Goal: Use online tool/utility: Use online tool/utility

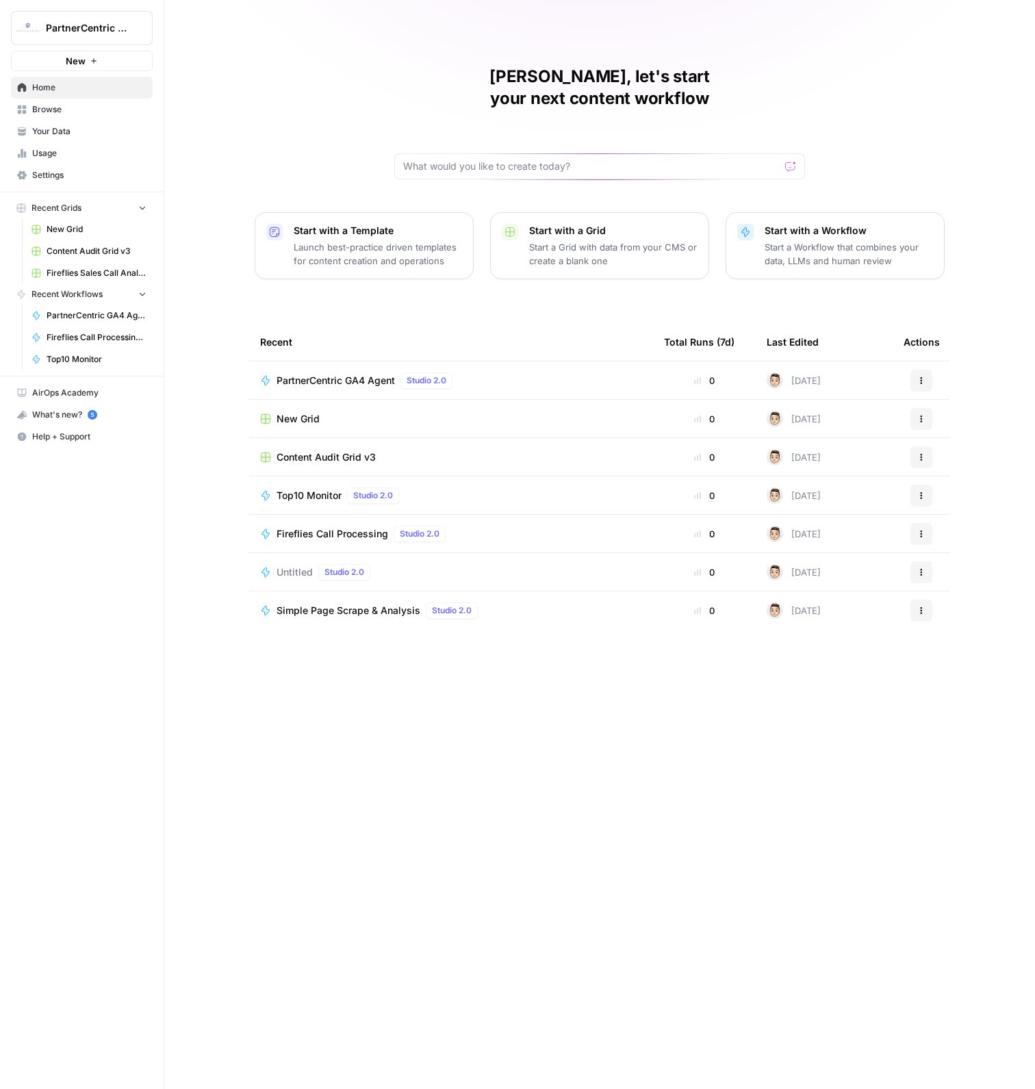
click at [96, 114] on span "Browse" at bounding box center [89, 109] width 114 height 12
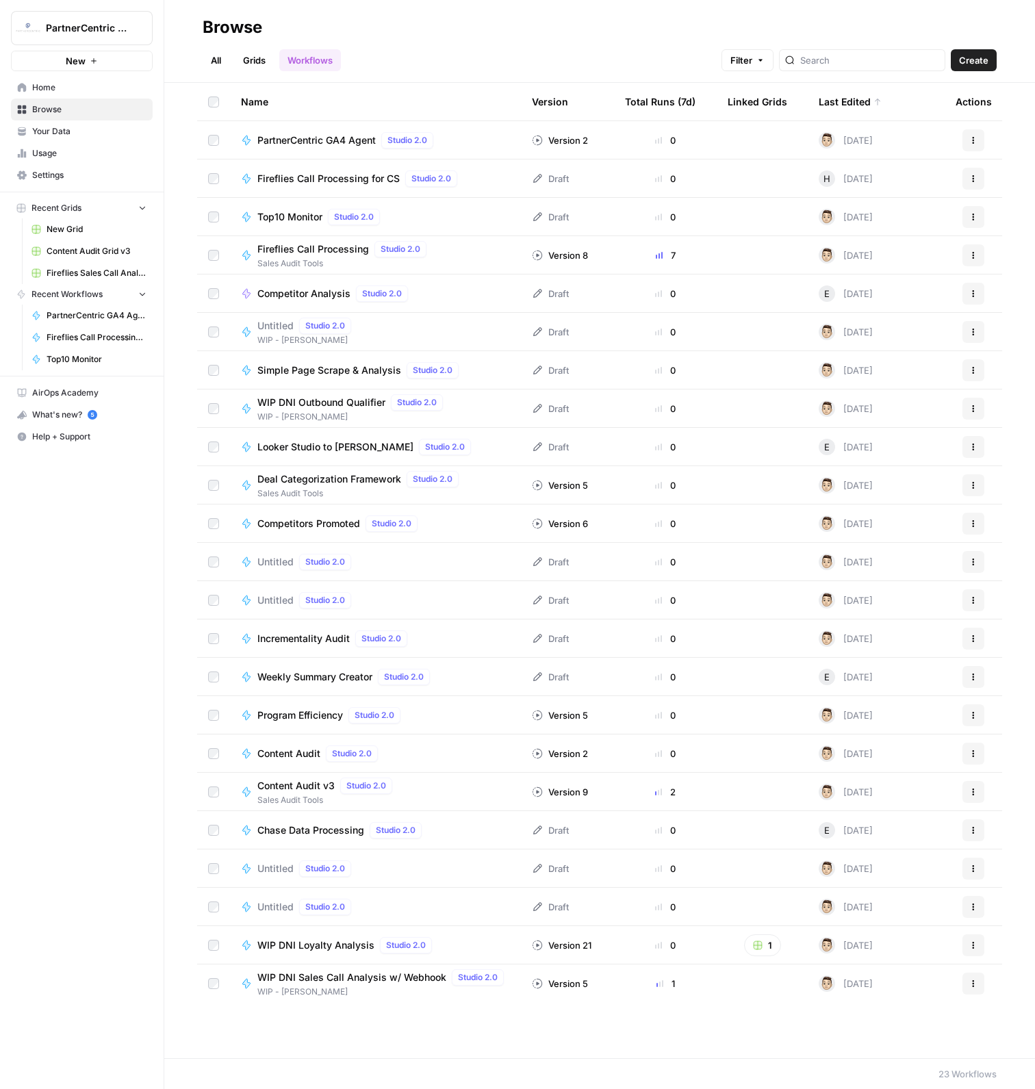
click at [323, 136] on span "PartnerCentric GA4 Agent" at bounding box center [316, 140] width 118 height 14
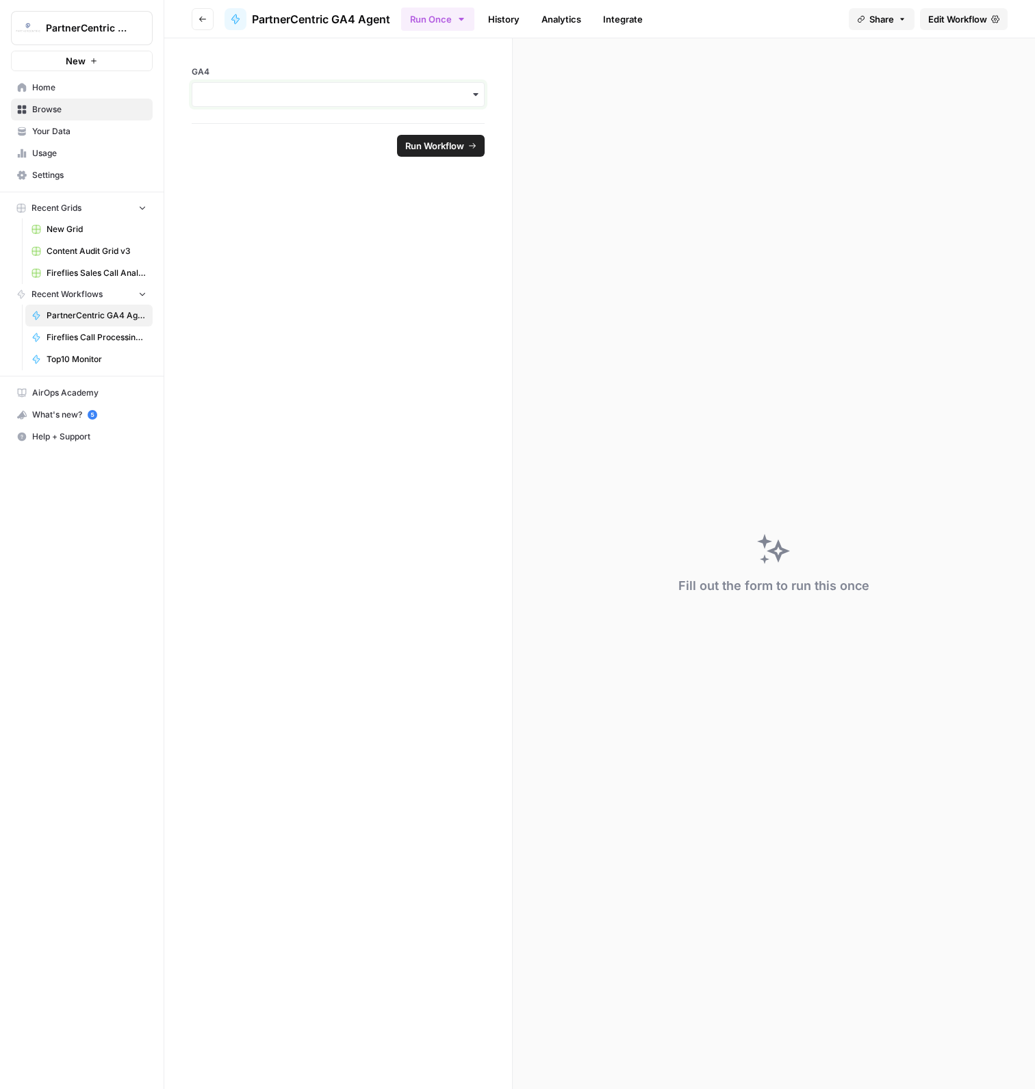
click at [266, 90] on input "GA4" at bounding box center [338, 95] width 275 height 14
click at [274, 133] on div "pernix-166012" at bounding box center [338, 131] width 292 height 26
click at [301, 229] on form "GA4 Reset Run Workflow" at bounding box center [338, 563] width 348 height 1051
click at [442, 149] on span "Run Workflow" at bounding box center [434, 146] width 59 height 14
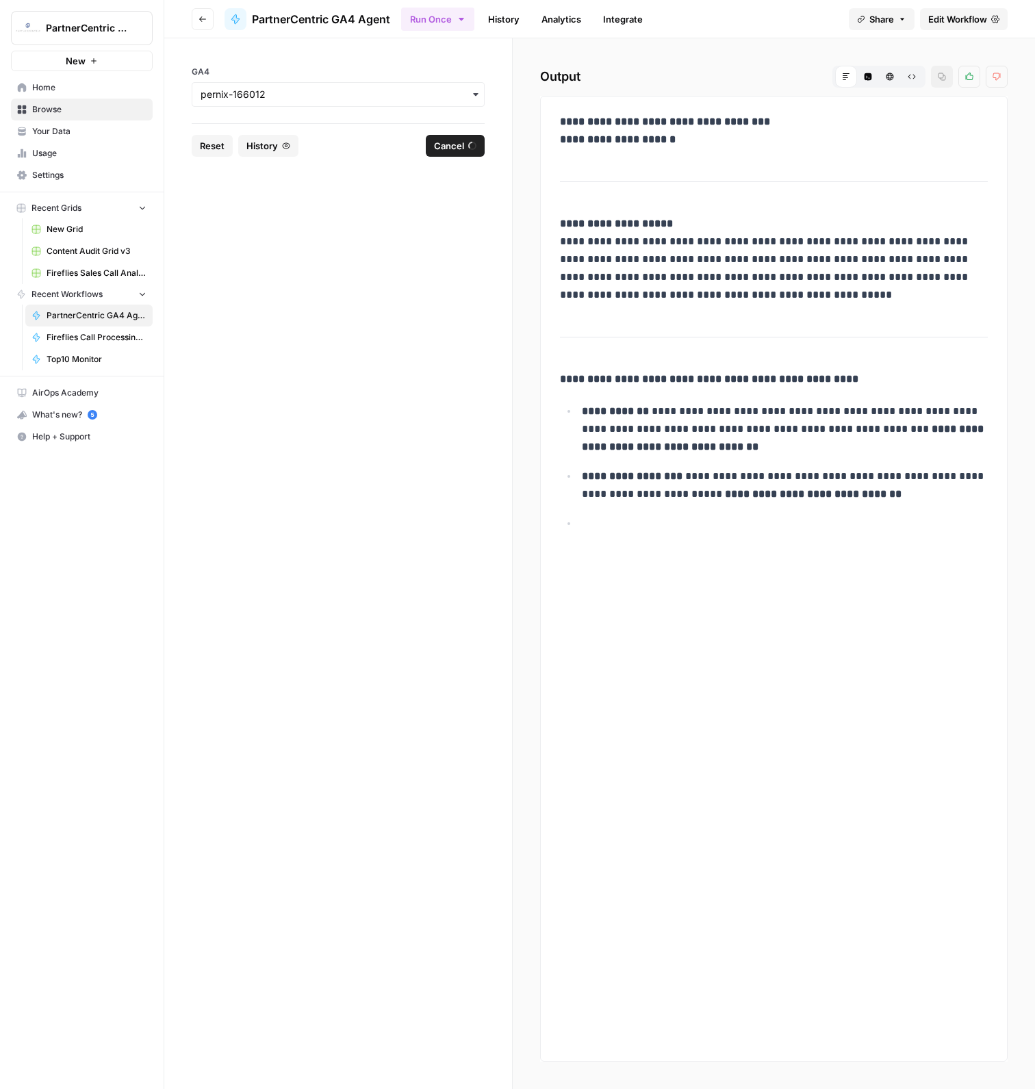
click at [440, 144] on span "Cancel" at bounding box center [449, 146] width 30 height 14
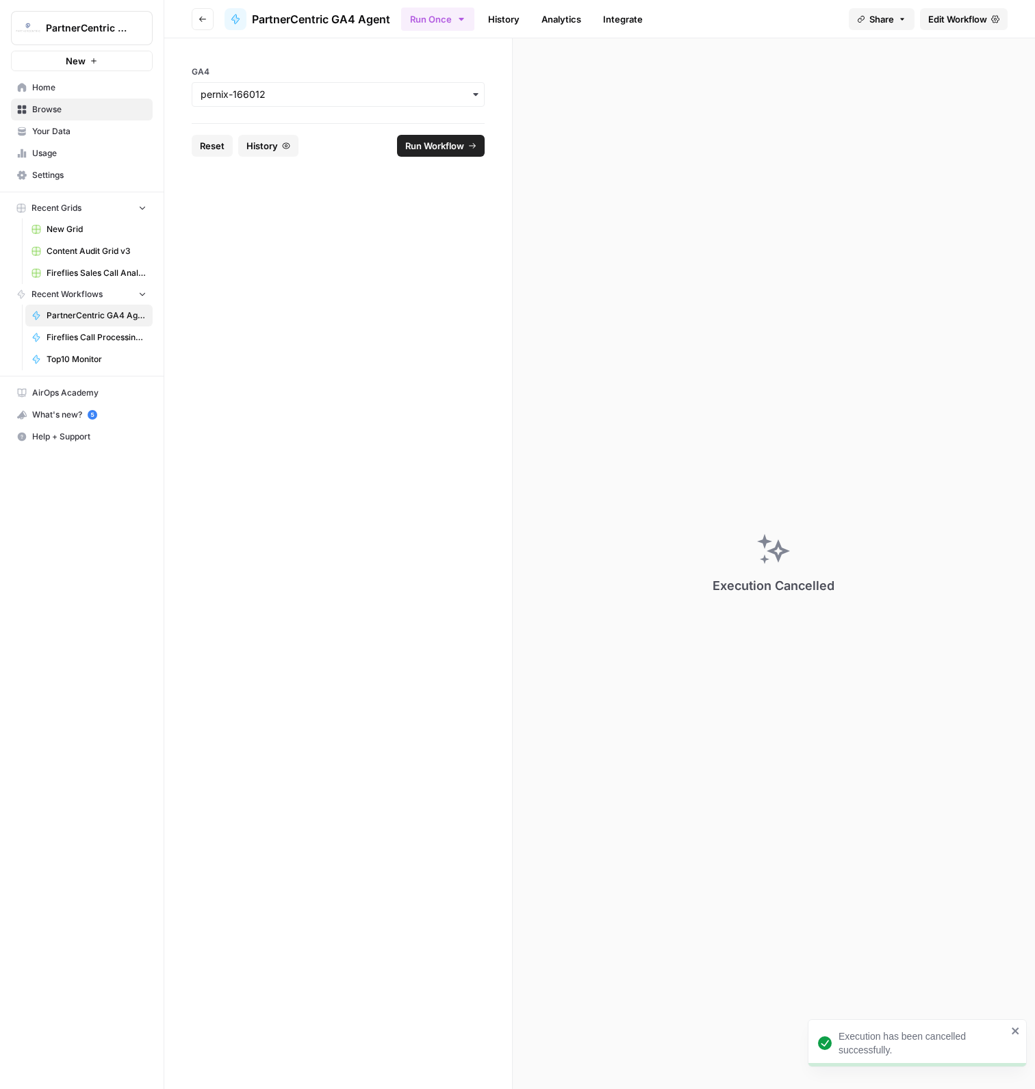
click at [61, 114] on span "Browse" at bounding box center [89, 109] width 114 height 12
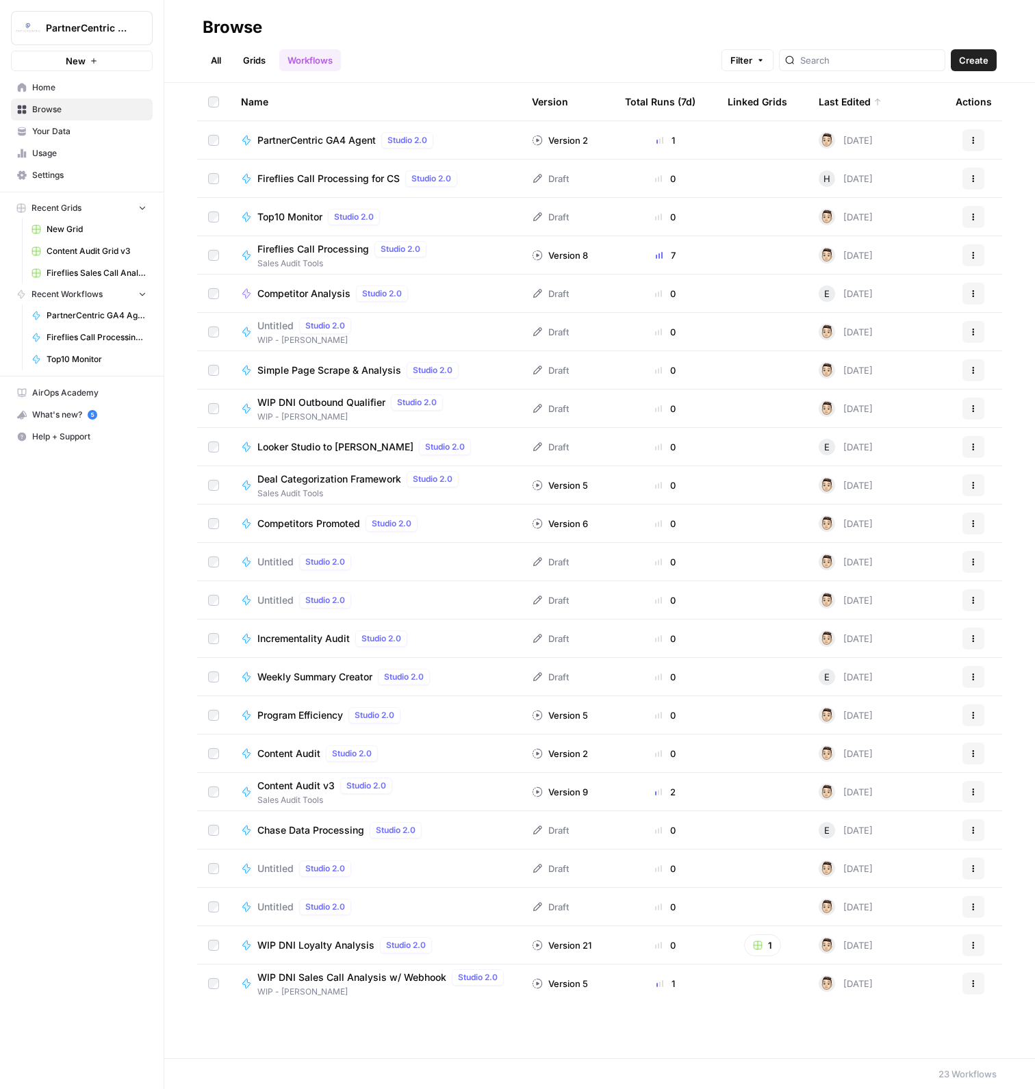
click at [218, 63] on link "All" at bounding box center [216, 60] width 27 height 22
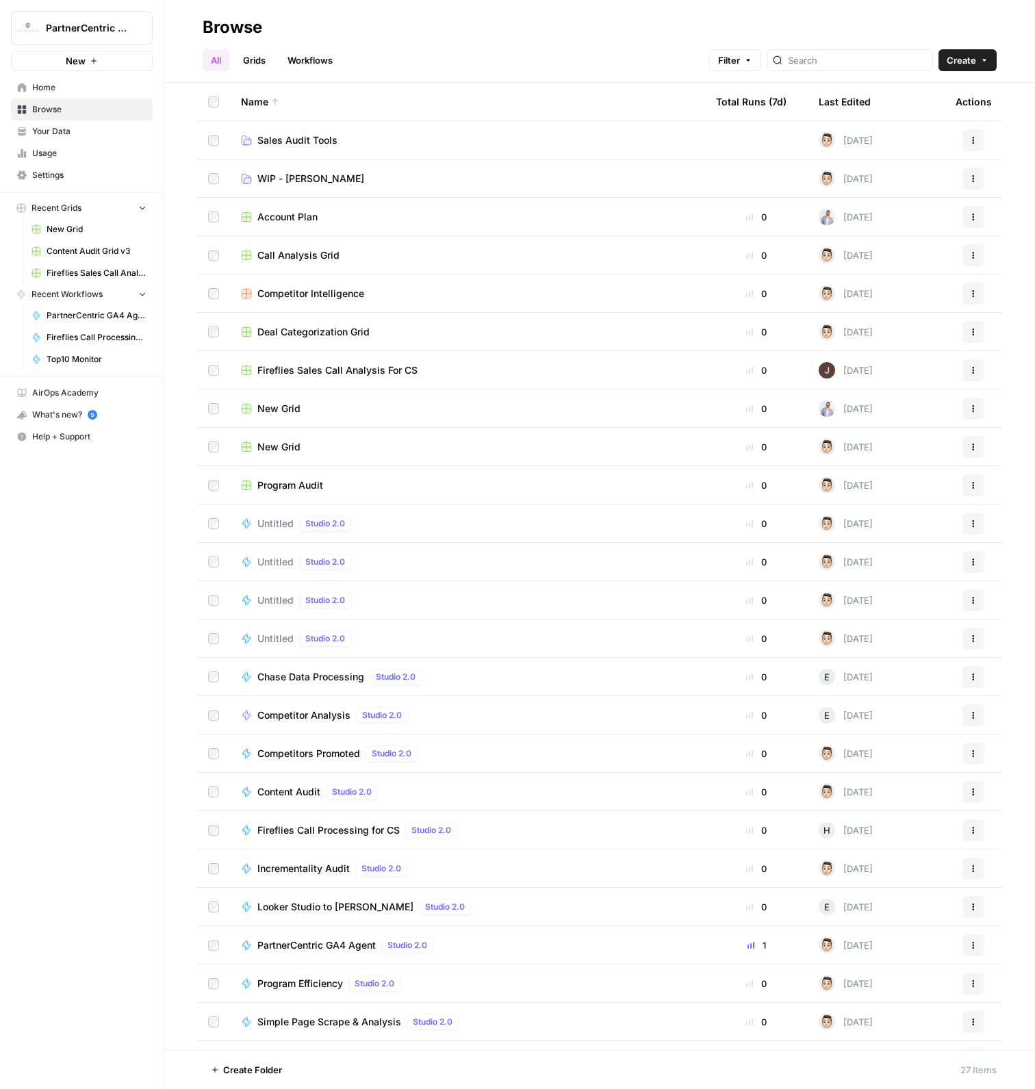
click at [327, 147] on td "Sales Audit Tools" at bounding box center [467, 140] width 475 height 38
click at [324, 143] on span "Sales Audit Tools" at bounding box center [297, 140] width 80 height 14
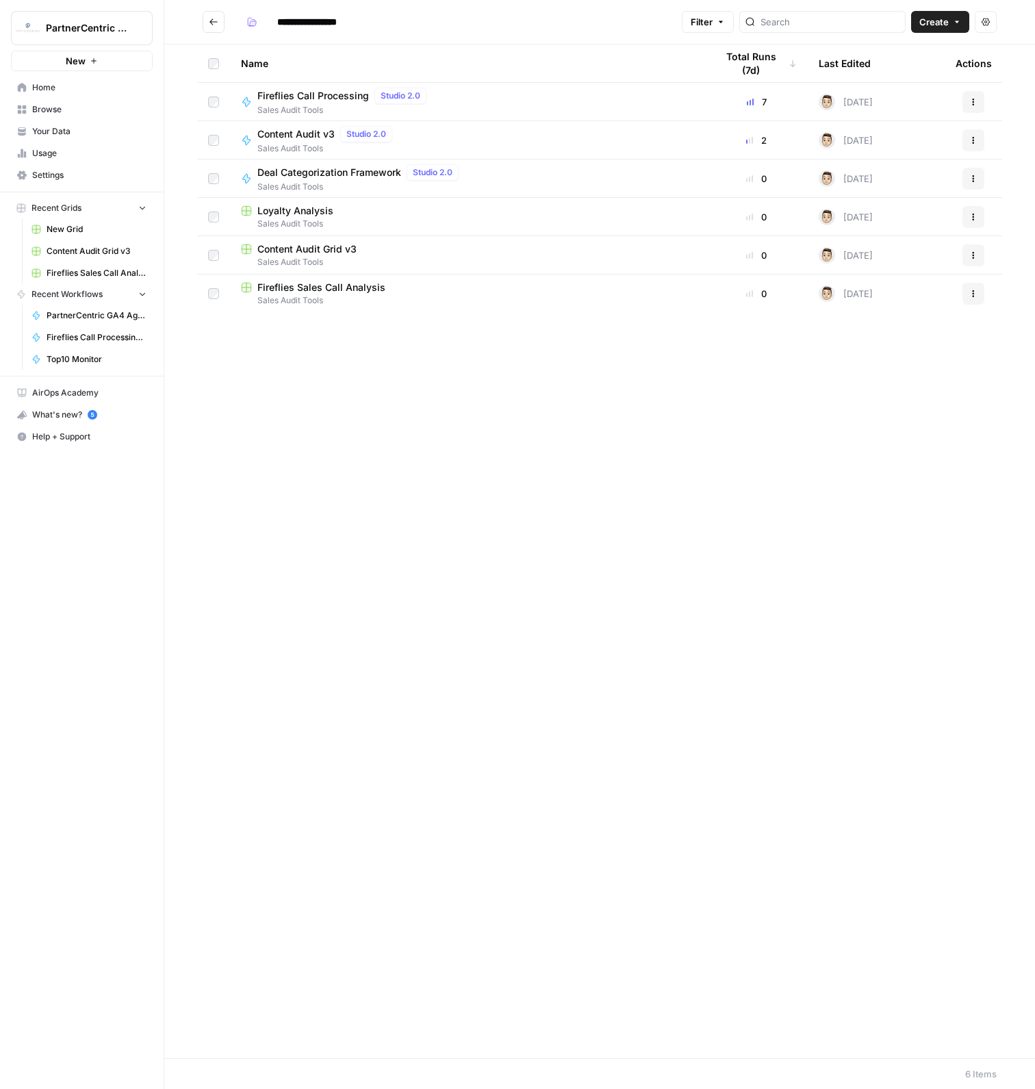
click at [278, 136] on span "Content Audit v3" at bounding box center [295, 134] width 77 height 14
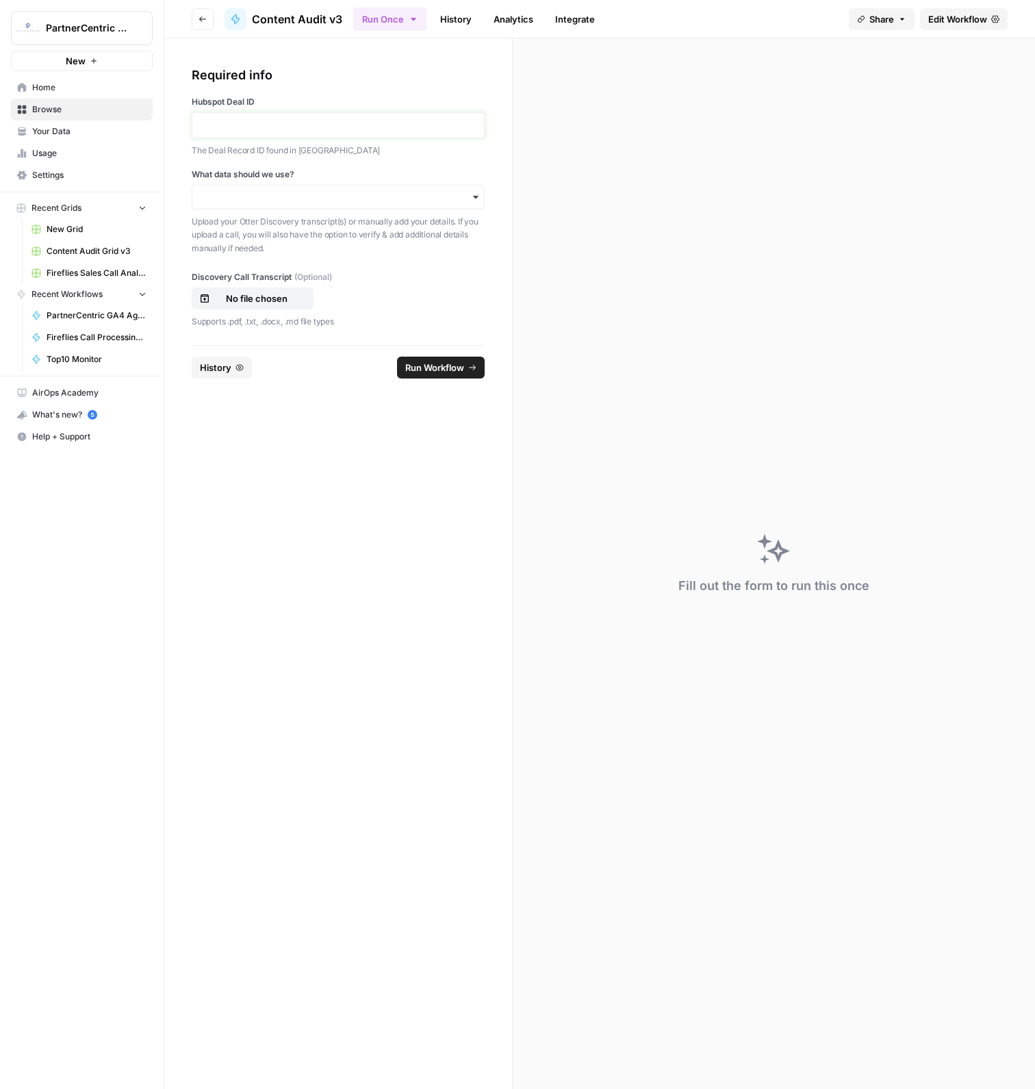
click at [334, 123] on p at bounding box center [338, 125] width 275 height 14
drag, startPoint x: 327, startPoint y: 188, endPoint x: 320, endPoint y: 205, distance: 17.5
click at [327, 190] on div "button" at bounding box center [338, 197] width 293 height 25
click at [290, 251] on div "I'll input my details manually" at bounding box center [338, 259] width 292 height 26
click at [64, 251] on span "Content Audit Grid v3" at bounding box center [97, 251] width 100 height 12
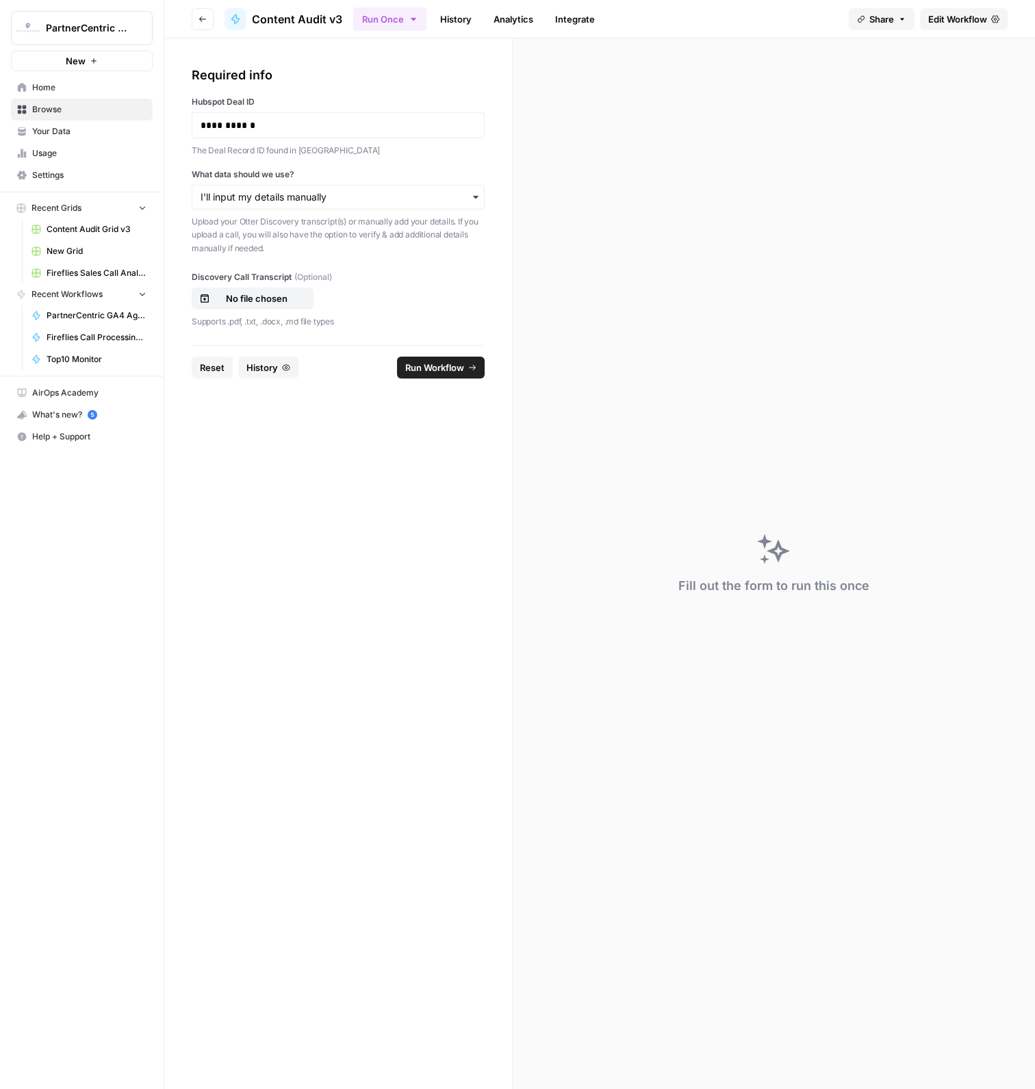
click at [439, 361] on span "Run Workflow" at bounding box center [434, 368] width 59 height 14
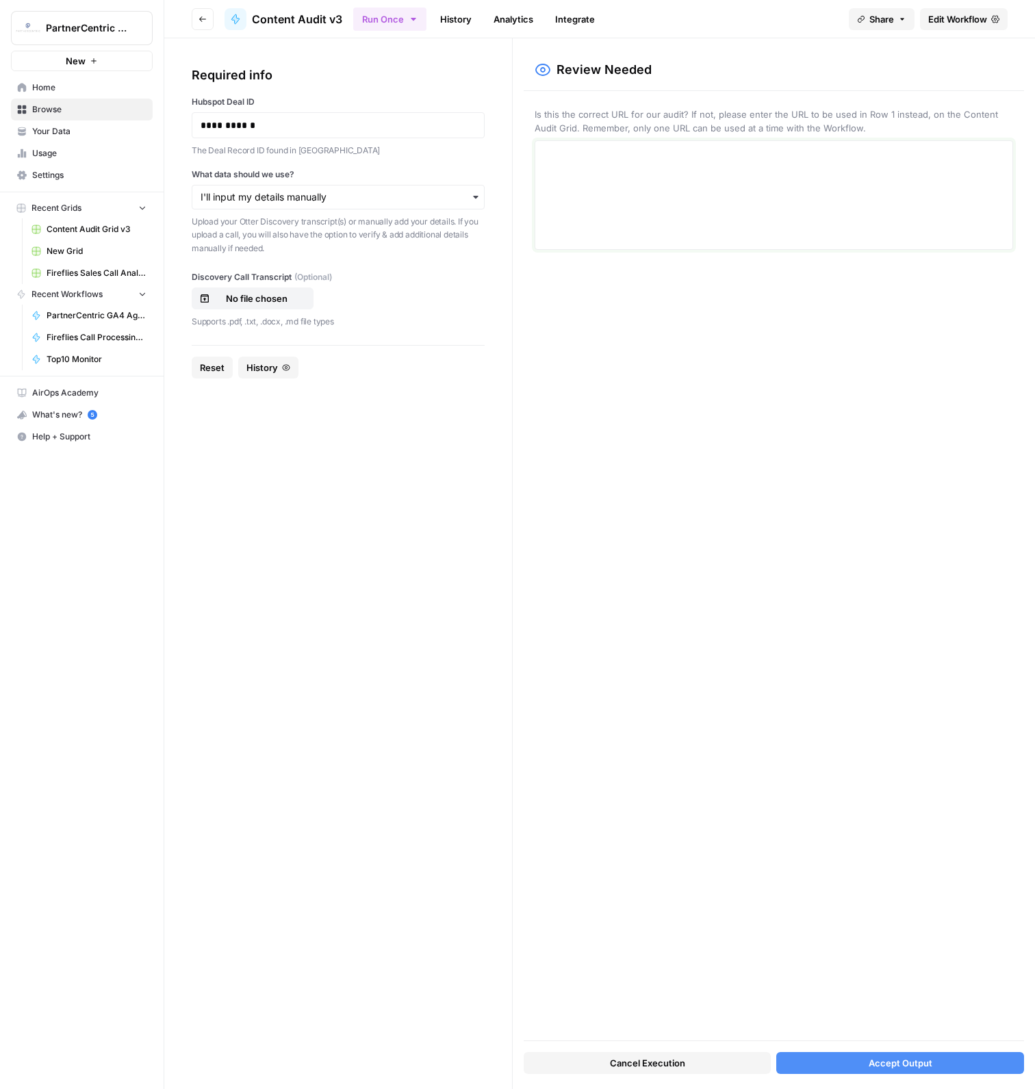
click at [802, 199] on textarea at bounding box center [774, 195] width 461 height 97
drag, startPoint x: 692, startPoint y: 141, endPoint x: 692, endPoint y: 166, distance: 25.3
click at [692, 144] on div "*" at bounding box center [774, 160] width 479 height 41
click at [692, 166] on p "*" at bounding box center [774, 161] width 461 height 18
click at [883, 1053] on button "Accept Output" at bounding box center [900, 1063] width 248 height 22
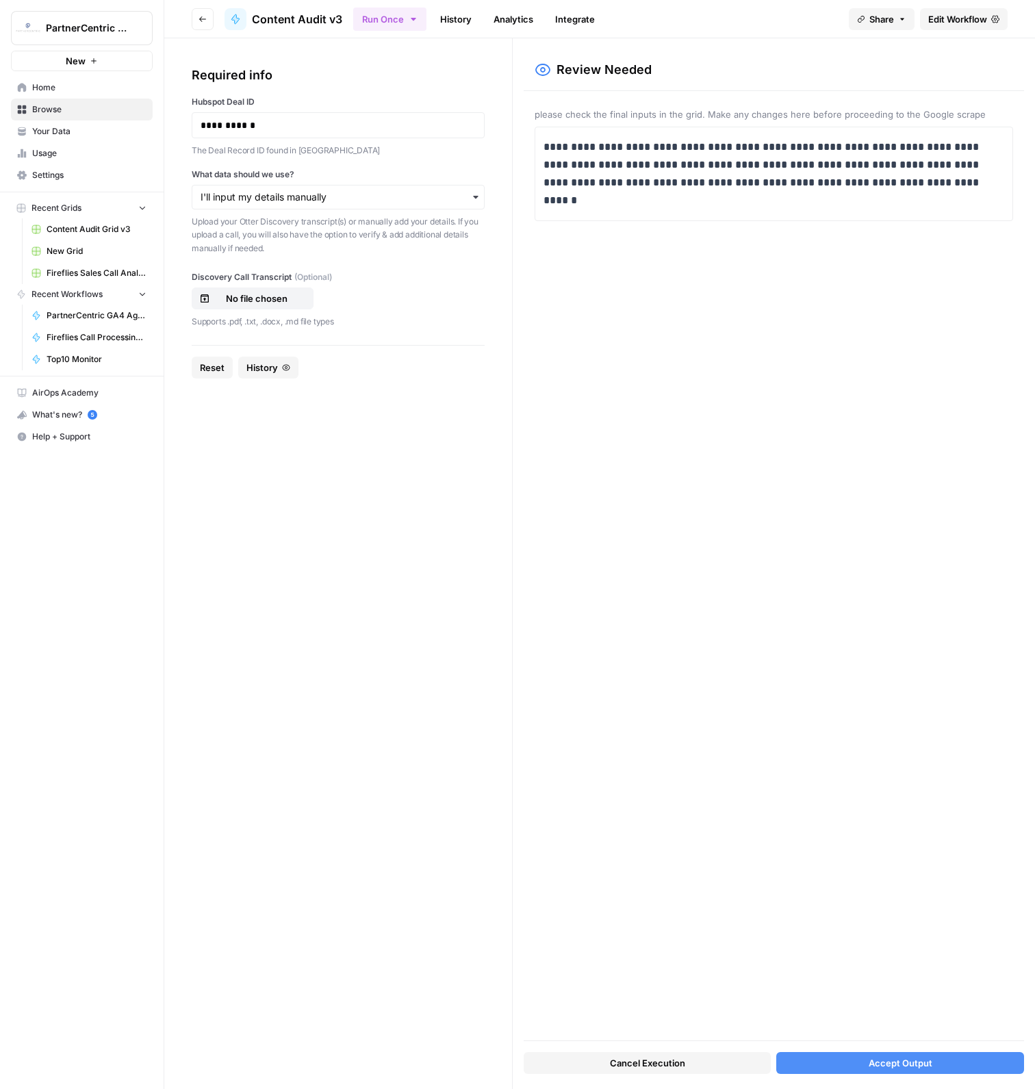
click at [854, 1068] on button "Accept Output" at bounding box center [900, 1063] width 248 height 22
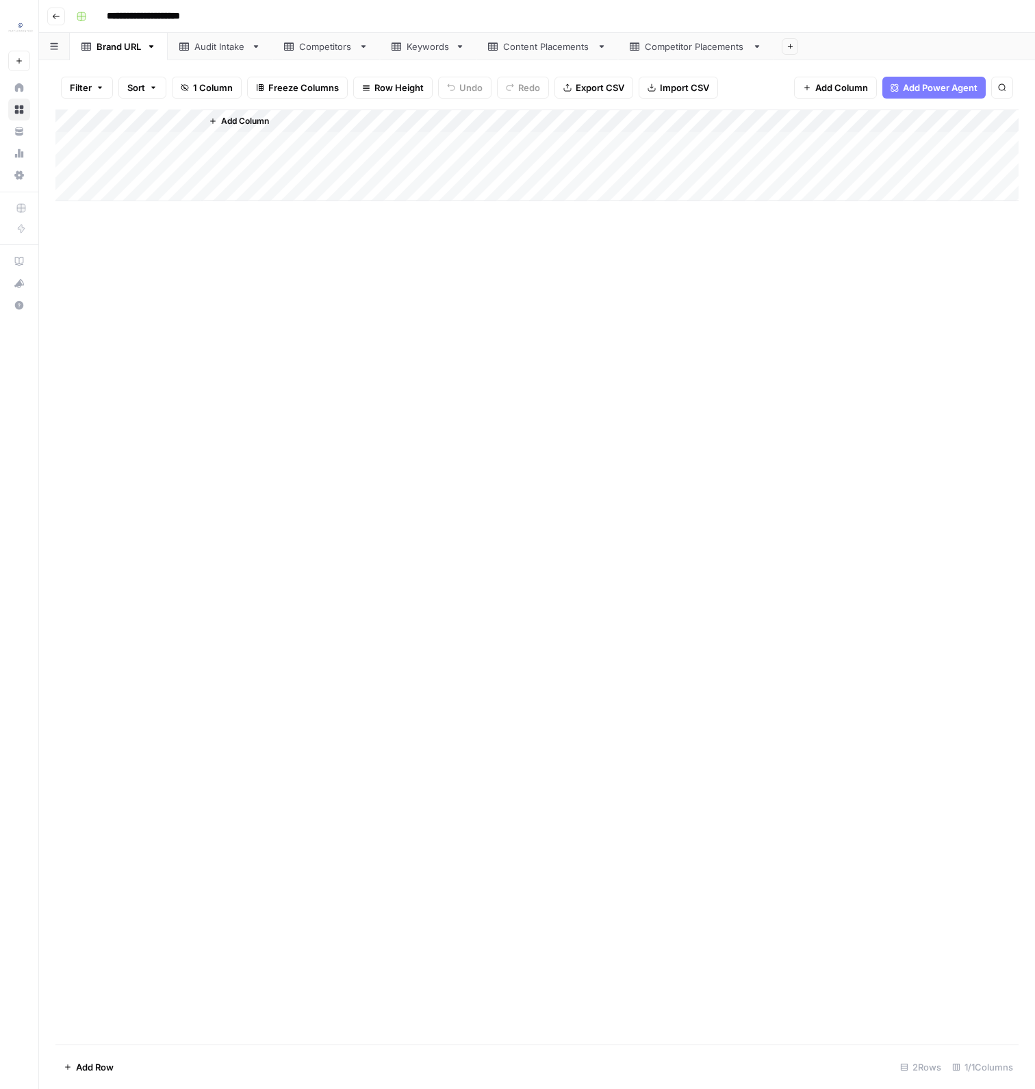
click at [68, 169] on div "Add Column" at bounding box center [536, 156] width 963 height 92
click at [112, 1073] on span "Delete 1 Row" at bounding box center [91, 1067] width 55 height 14
click at [478, 165] on button "Delete" at bounding box center [469, 158] width 46 height 25
click at [224, 49] on div "Audit Intake" at bounding box center [219, 47] width 51 height 14
click at [309, 48] on div "Competitors" at bounding box center [326, 47] width 54 height 14
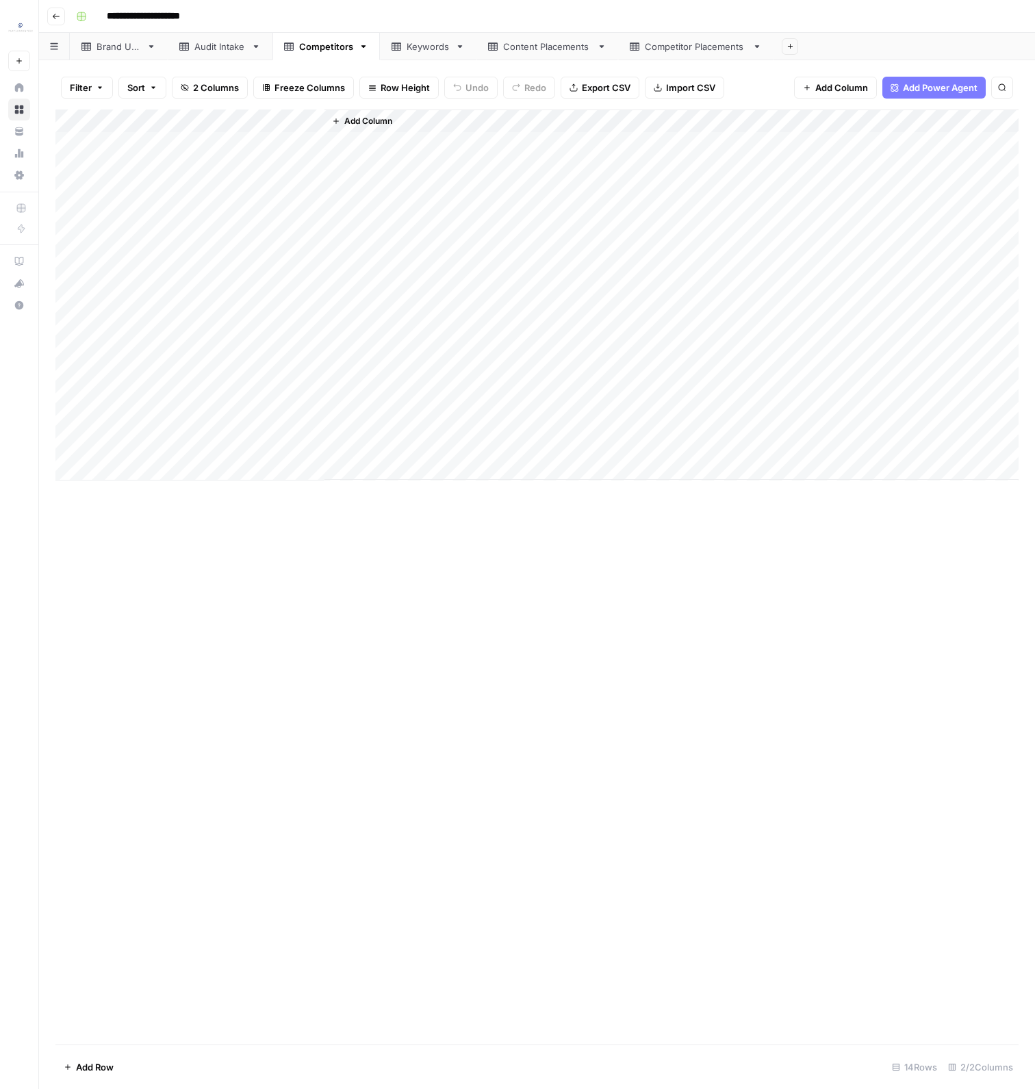
click at [394, 42] on icon at bounding box center [397, 47] width 10 height 10
click at [65, 123] on div "Add Column" at bounding box center [536, 191] width 963 height 162
click at [72, 1074] on button "Delete 5 Rows" at bounding box center [93, 1067] width 77 height 22
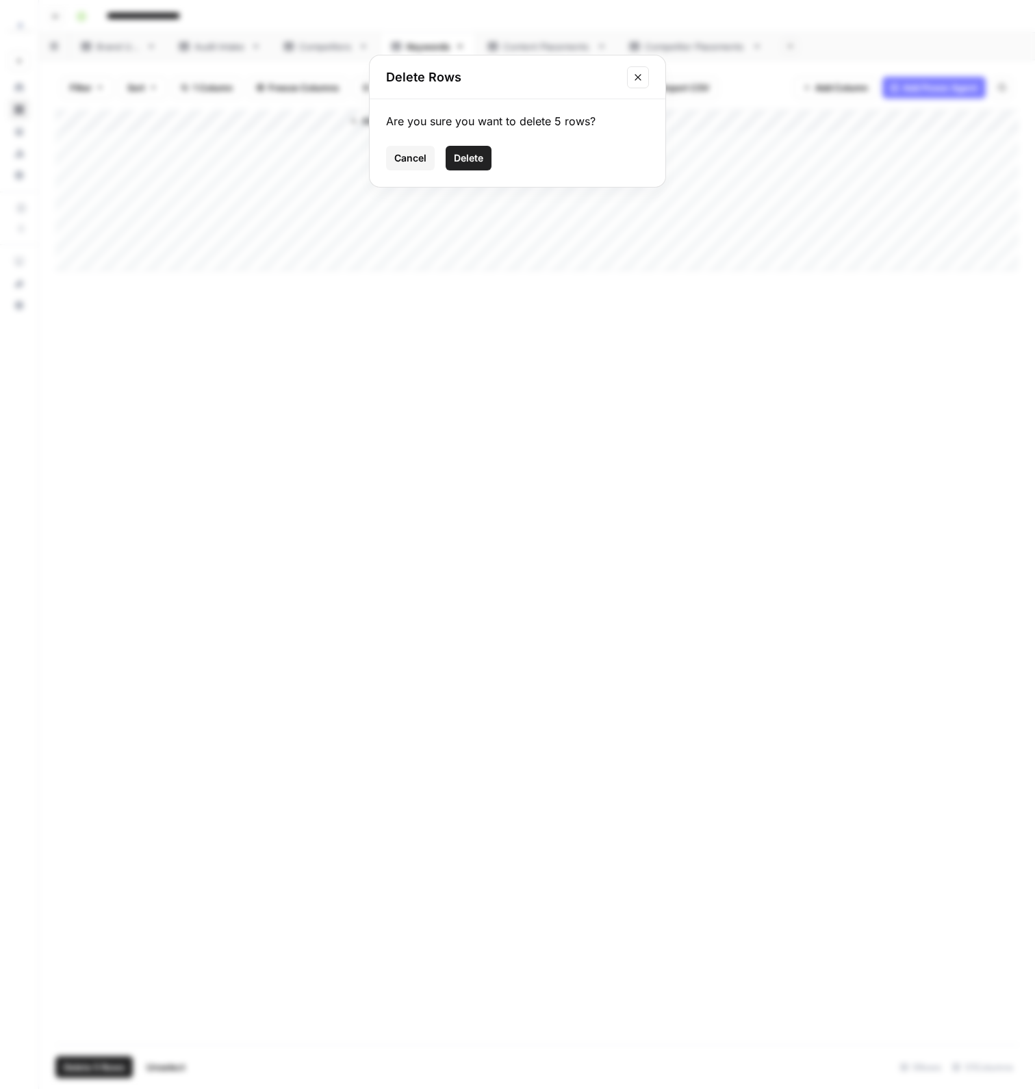
click at [461, 159] on span "Delete" at bounding box center [468, 158] width 29 height 14
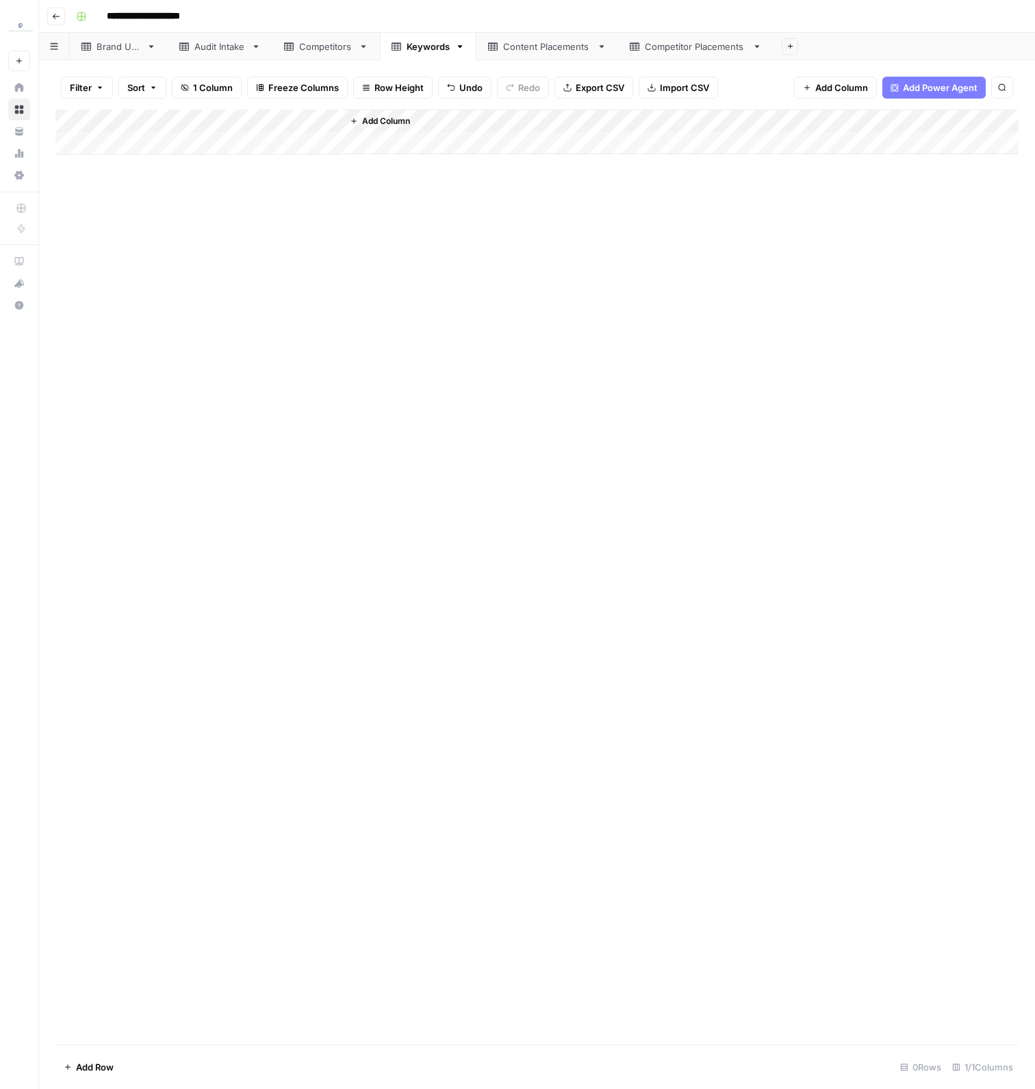
click at [192, 149] on div "Add Column" at bounding box center [536, 132] width 963 height 45
click at [190, 163] on div "Add Column" at bounding box center [536, 144] width 963 height 68
click at [175, 207] on div "Add Column" at bounding box center [536, 577] width 963 height 935
click at [177, 196] on div "Add Column" at bounding box center [536, 156] width 963 height 92
click at [114, 142] on div "Add Column" at bounding box center [536, 167] width 963 height 115
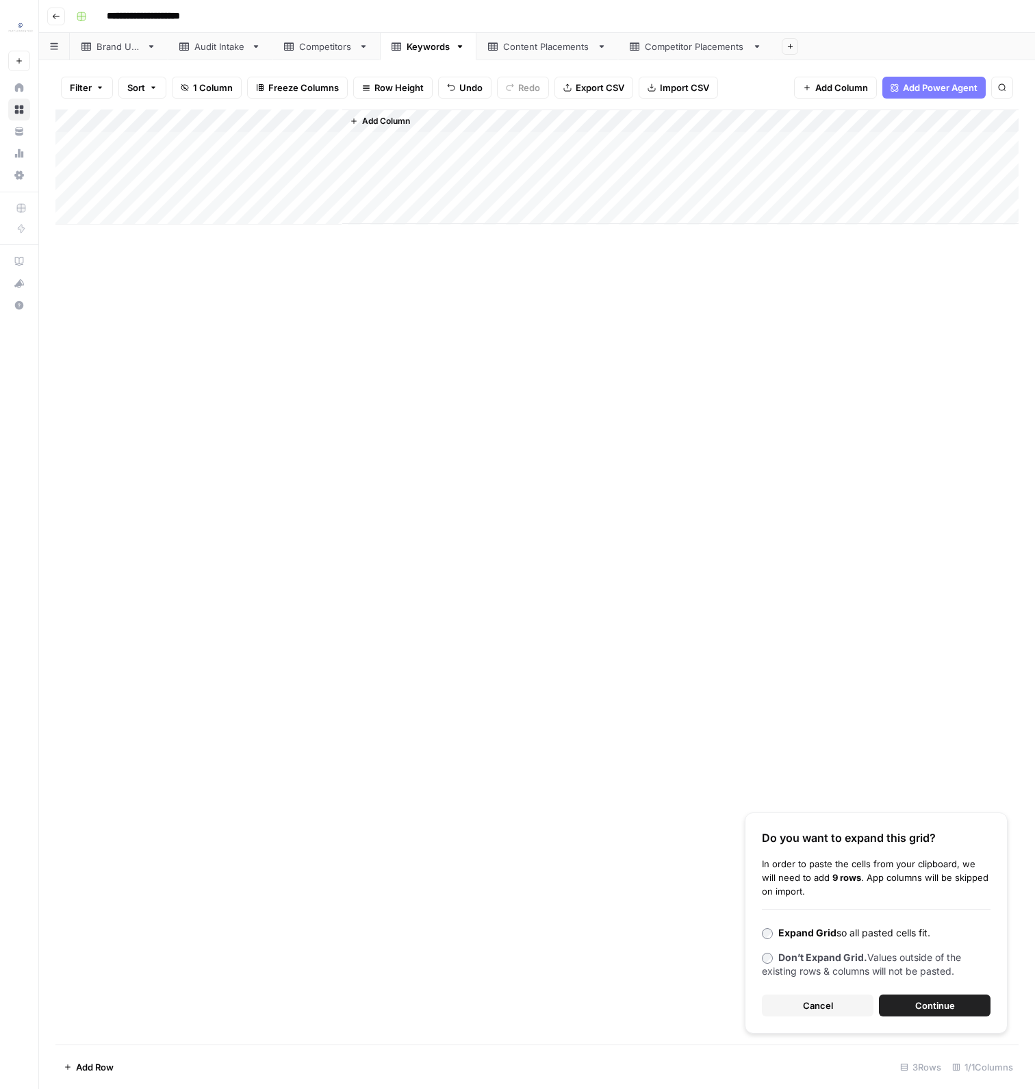
click at [953, 1008] on span "Continue" at bounding box center [935, 1006] width 40 height 14
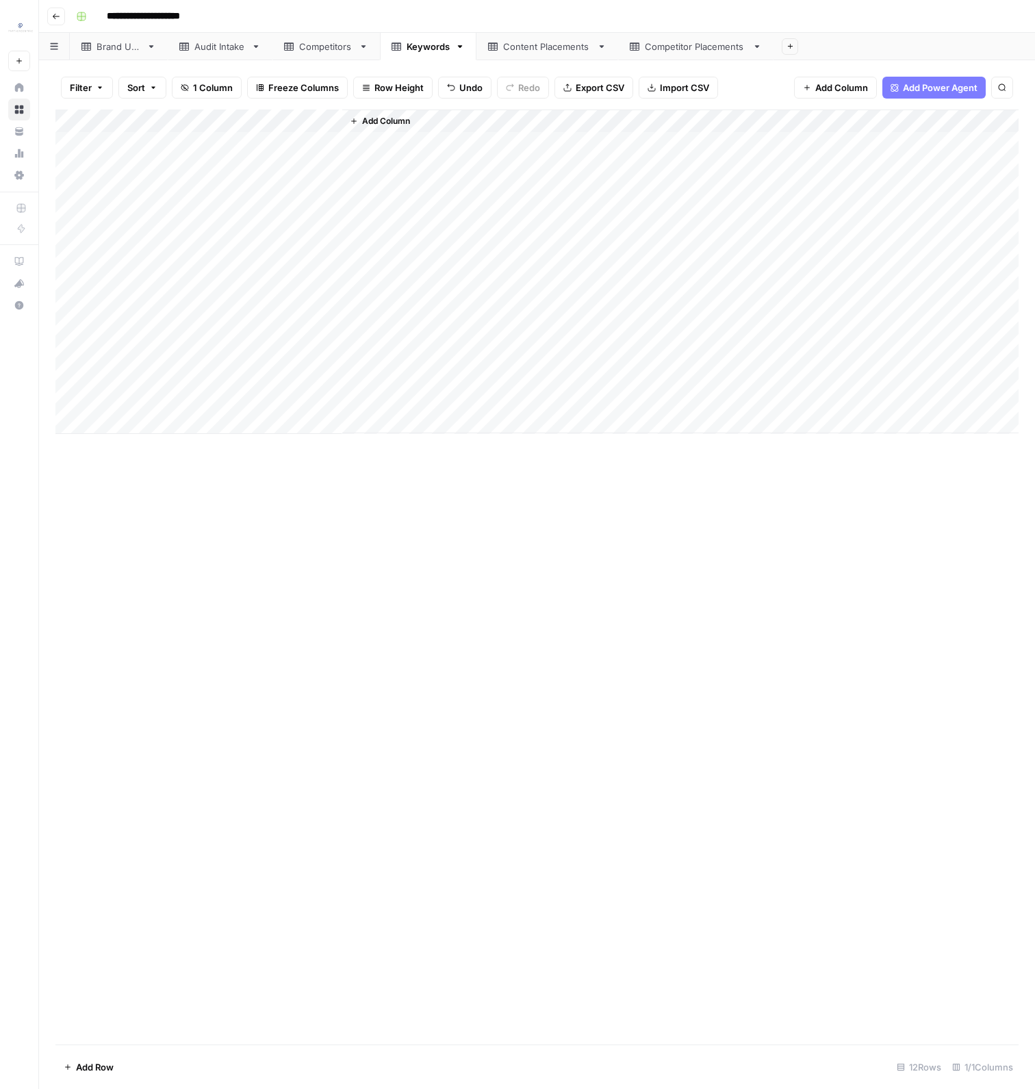
click at [563, 53] on link "Content Placements" at bounding box center [547, 46] width 142 height 27
click at [438, 49] on div "Keywords" at bounding box center [428, 47] width 43 height 14
click at [74, 425] on div "Add Column" at bounding box center [536, 330] width 963 height 441
click at [73, 516] on div "Add Column" at bounding box center [536, 330] width 963 height 441
click at [96, 1065] on span "Delete 5 Rows" at bounding box center [94, 1067] width 61 height 14
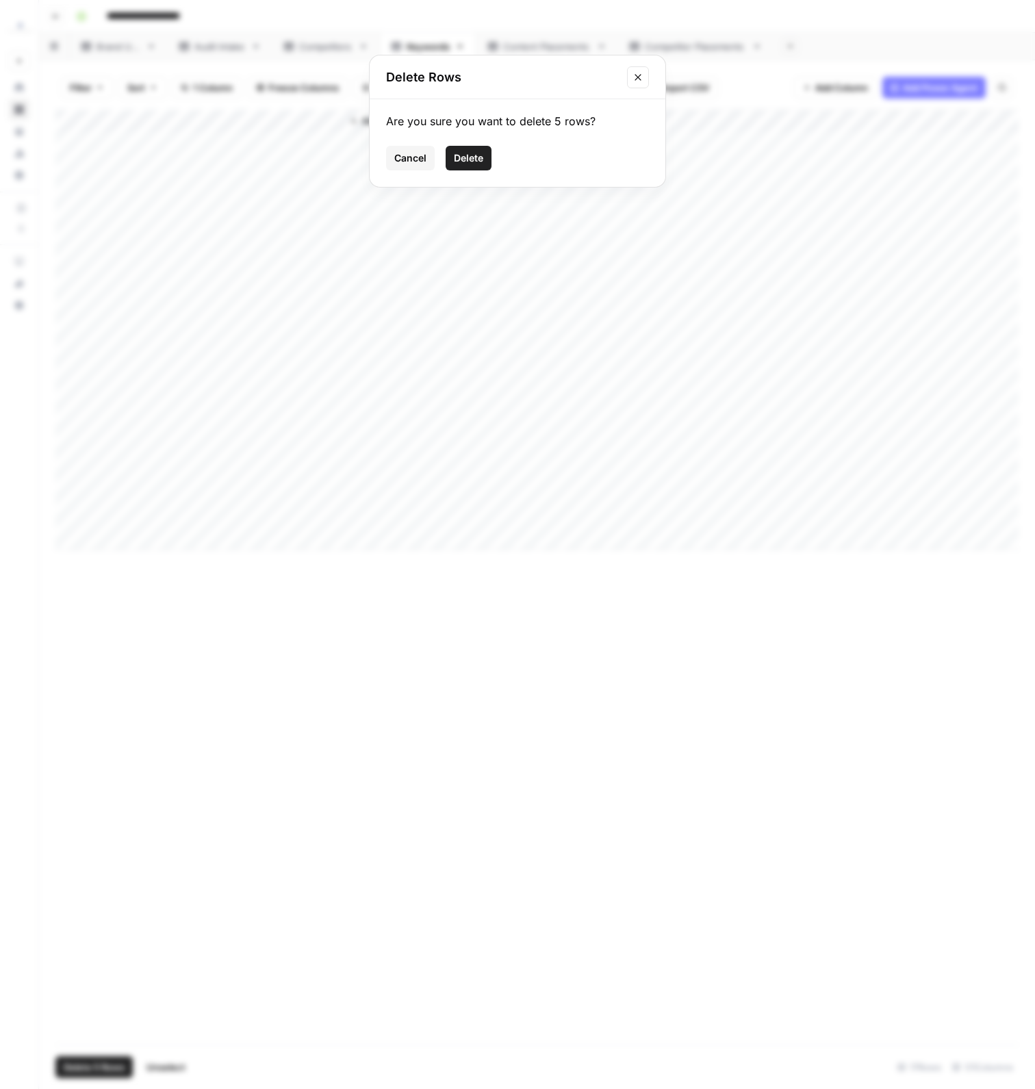
click at [489, 156] on button "Delete" at bounding box center [469, 158] width 46 height 25
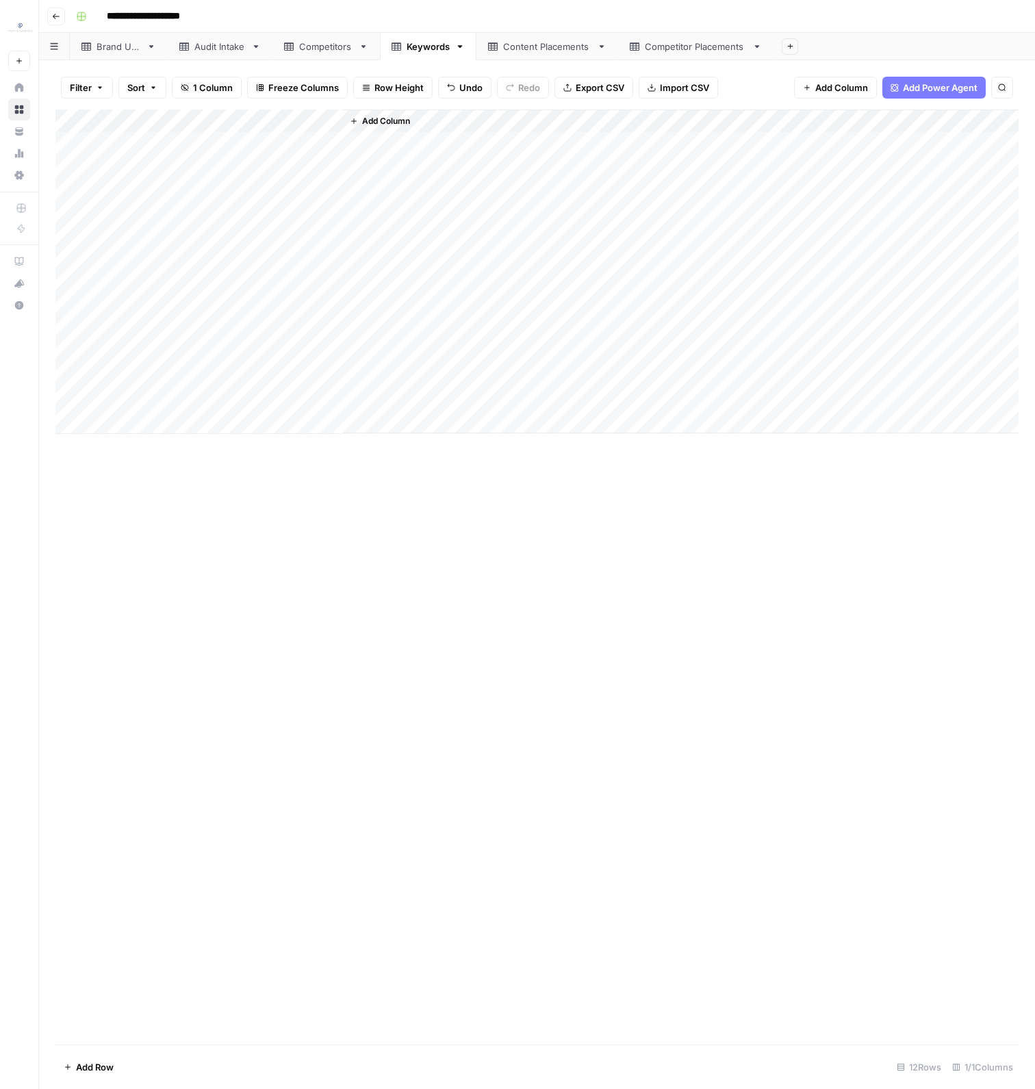
click at [311, 43] on div "Competitors" at bounding box center [326, 47] width 54 height 14
click at [70, 564] on div "Add Column" at bounding box center [536, 353] width 963 height 487
click at [68, 468] on div "Add Column" at bounding box center [536, 353] width 963 height 487
click at [108, 499] on div "Add Column" at bounding box center [536, 353] width 963 height 487
click at [114, 561] on div "Add Column" at bounding box center [536, 353] width 963 height 487
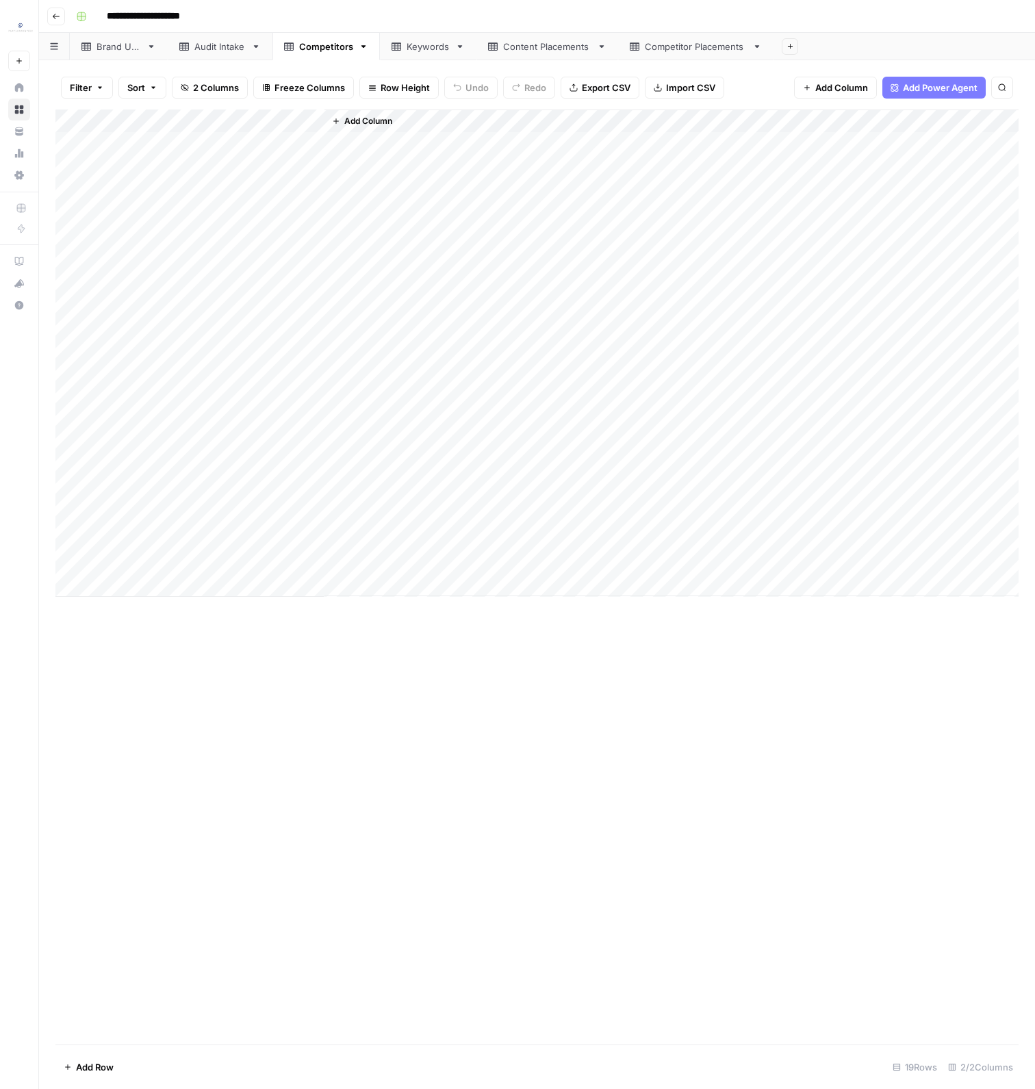
click at [70, 559] on div "Add Column" at bounding box center [536, 353] width 963 height 487
click at [70, 540] on div "Add Column" at bounding box center [536, 353] width 963 height 487
click at [70, 517] on div "Add Column" at bounding box center [536, 353] width 963 height 487
click at [70, 496] on div "Add Column" at bounding box center [536, 353] width 963 height 487
click at [73, 470] on div "Add Column" at bounding box center [536, 353] width 963 height 487
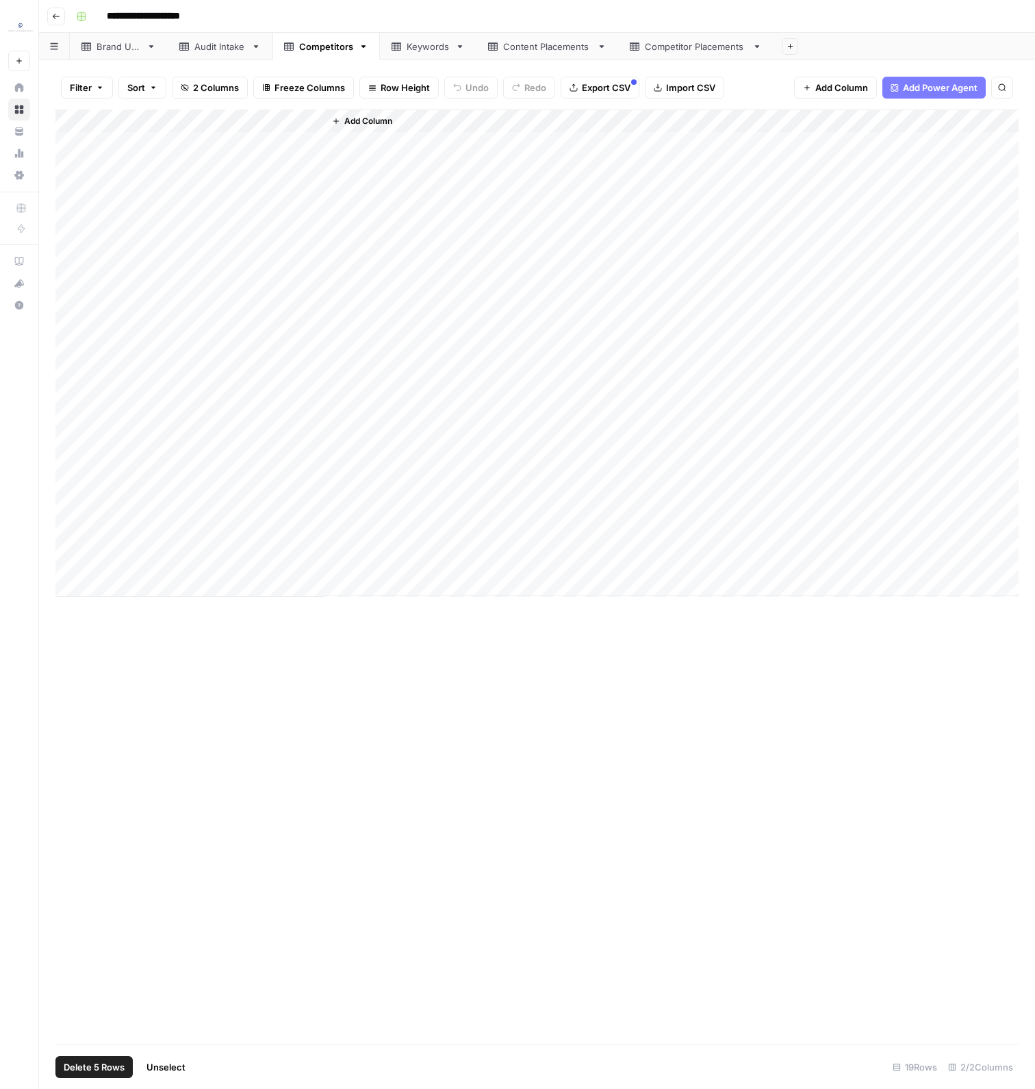
click at [89, 1075] on button "Delete 5 Rows" at bounding box center [93, 1067] width 77 height 22
click at [473, 153] on span "Delete" at bounding box center [468, 158] width 29 height 14
click at [535, 43] on div "Content Placements" at bounding box center [547, 47] width 88 height 14
click at [245, 153] on div "Add Column" at bounding box center [536, 377] width 963 height 534
click at [468, 619] on div "Add Column" at bounding box center [536, 377] width 963 height 534
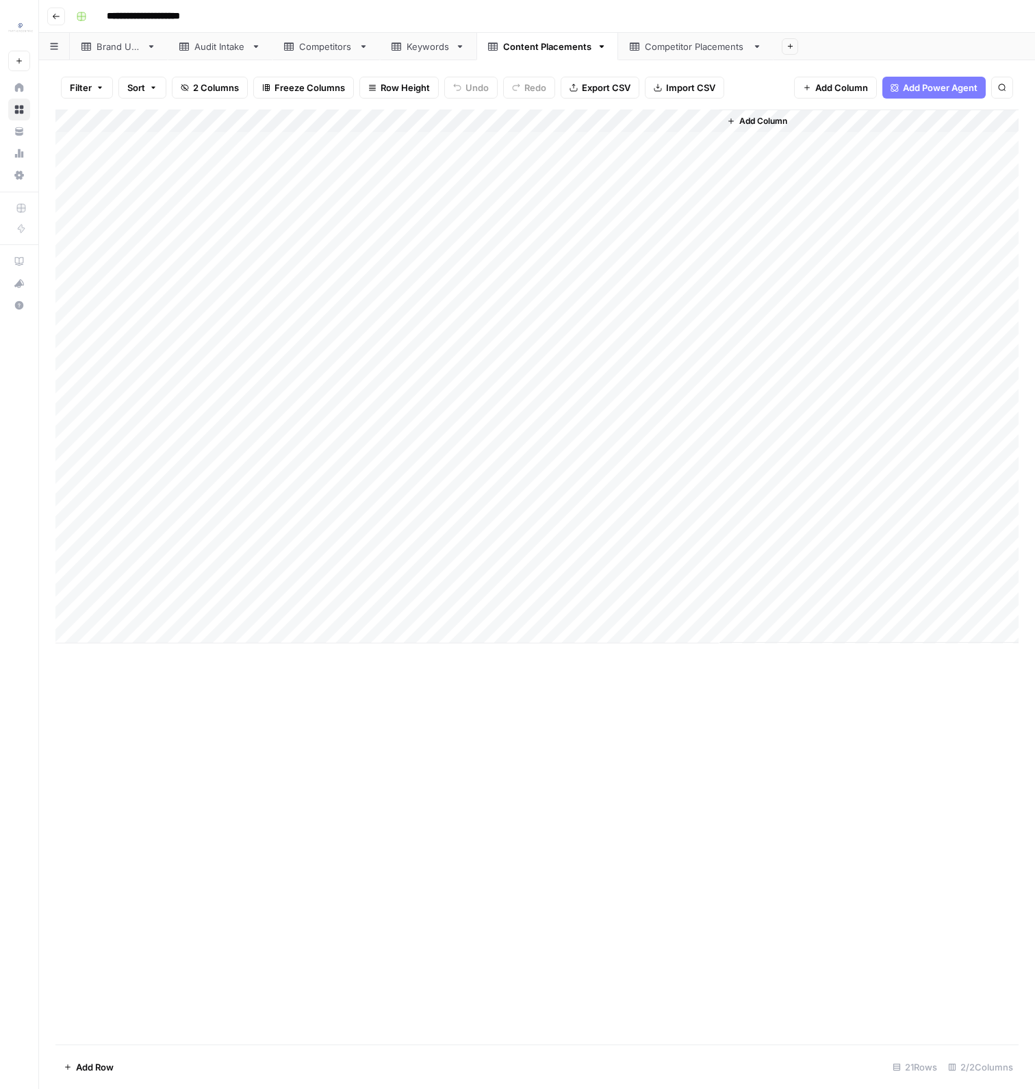
click at [222, 400] on div "Add Column" at bounding box center [536, 377] width 963 height 534
click at [188, 143] on div "Add Column" at bounding box center [536, 377] width 963 height 534
click at [206, 604] on div "Add Column" at bounding box center [536, 377] width 963 height 534
click at [387, 147] on div "Add Column" at bounding box center [536, 377] width 963 height 534
click at [383, 614] on div "Add Column" at bounding box center [536, 377] width 963 height 534
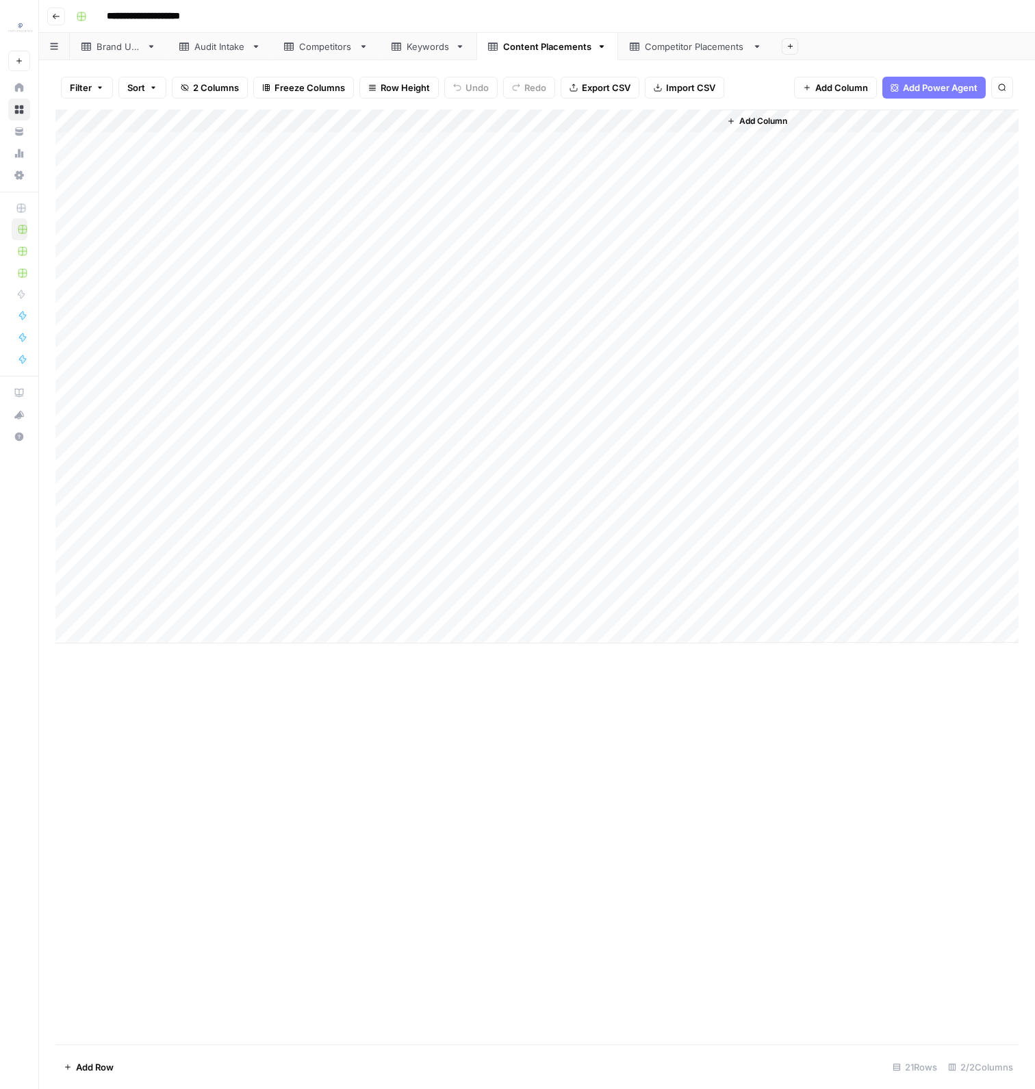
click at [680, 44] on div "Brand URL Audit Intake Competitors Keywords Content Placements Competitor Place…" at bounding box center [537, 46] width 996 height 27
click at [648, 46] on div "Competitor Placements" at bounding box center [696, 47] width 102 height 14
click at [529, 46] on div "Content Placements" at bounding box center [547, 47] width 88 height 14
click at [700, 49] on div "Competitor Placements" at bounding box center [696, 47] width 102 height 14
click at [216, 138] on div "Add Column" at bounding box center [536, 353] width 963 height 487
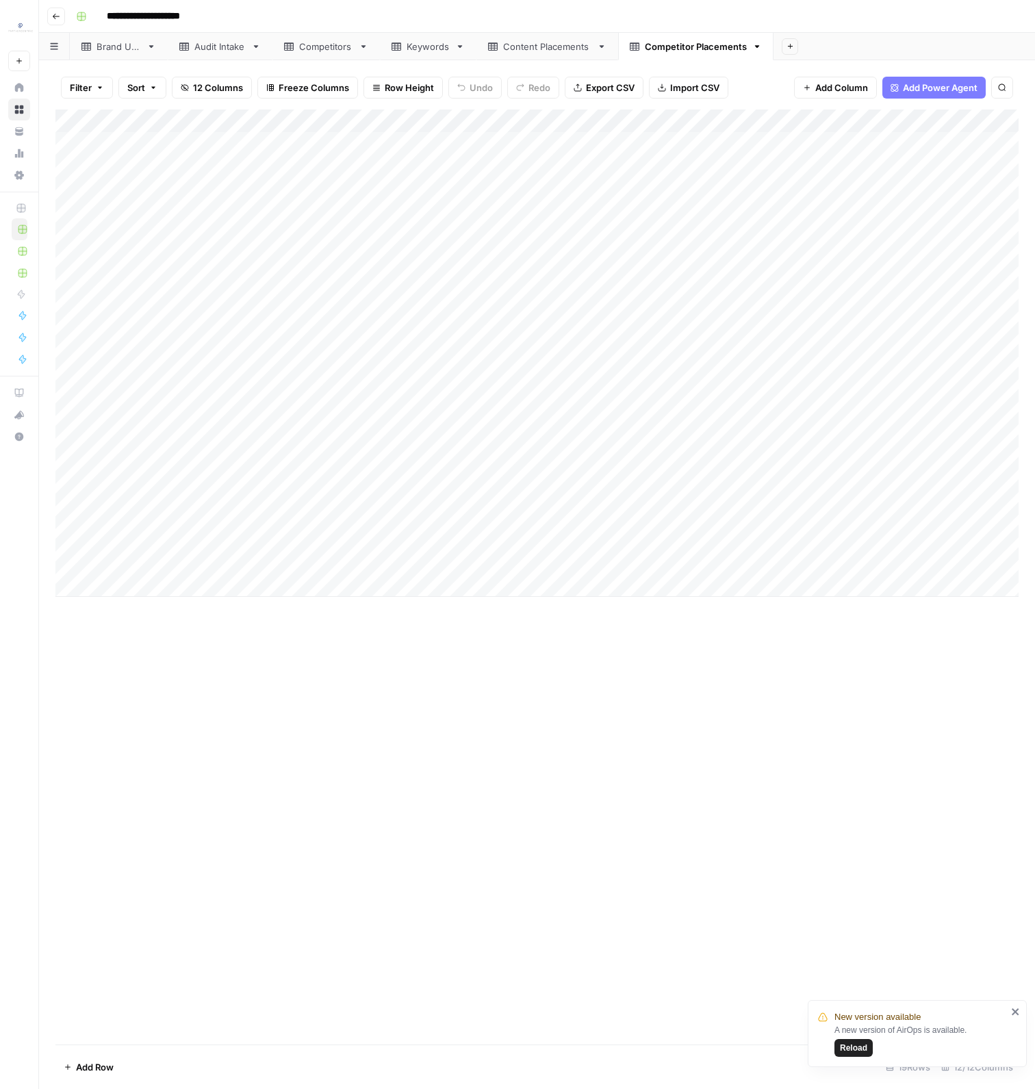
click at [908, 559] on div "Add Column" at bounding box center [536, 353] width 963 height 487
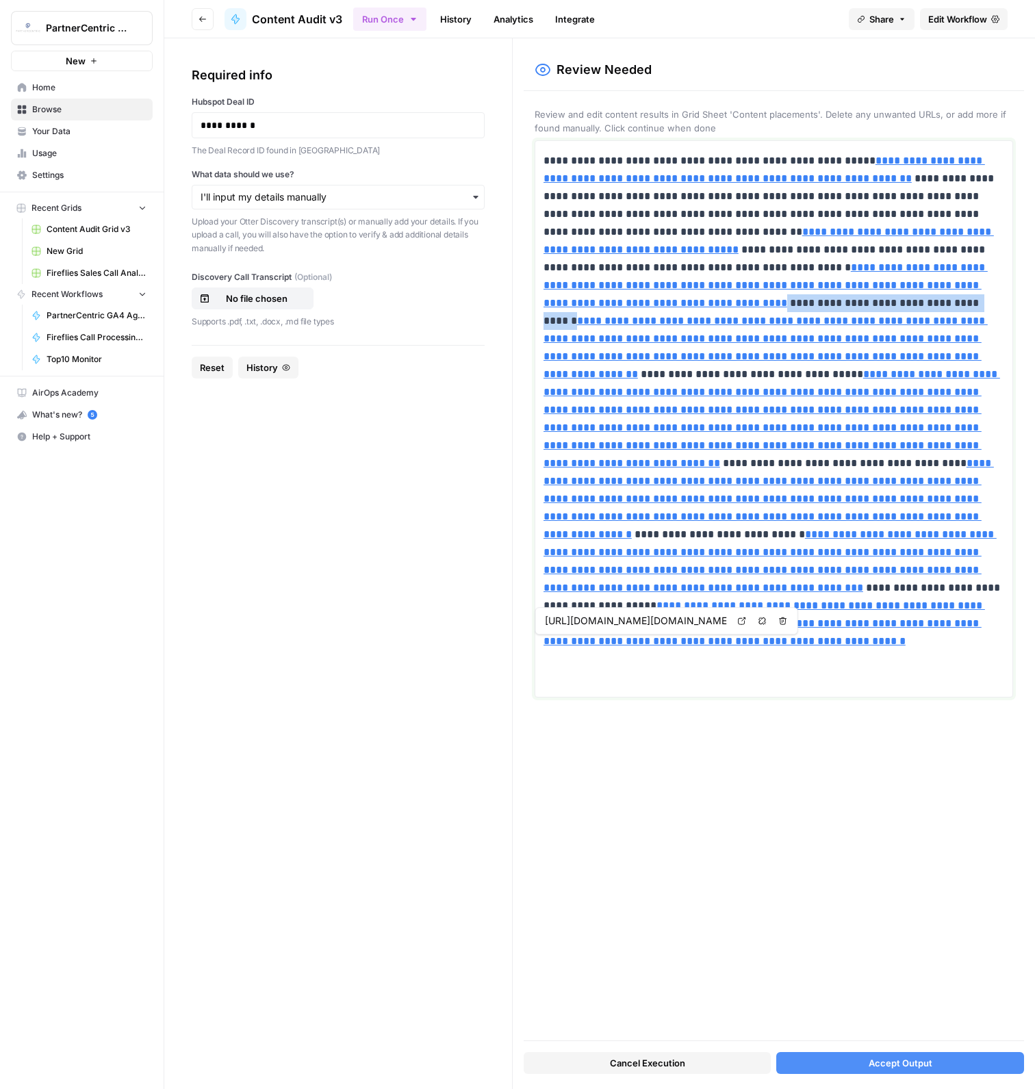
type input "[URL][DOMAIN_NAME][DOMAIN_NAME][DOMAIN_NAME]"
click at [977, 1059] on button "Accept Output" at bounding box center [900, 1063] width 248 height 22
